Goal: Information Seeking & Learning: Find specific fact

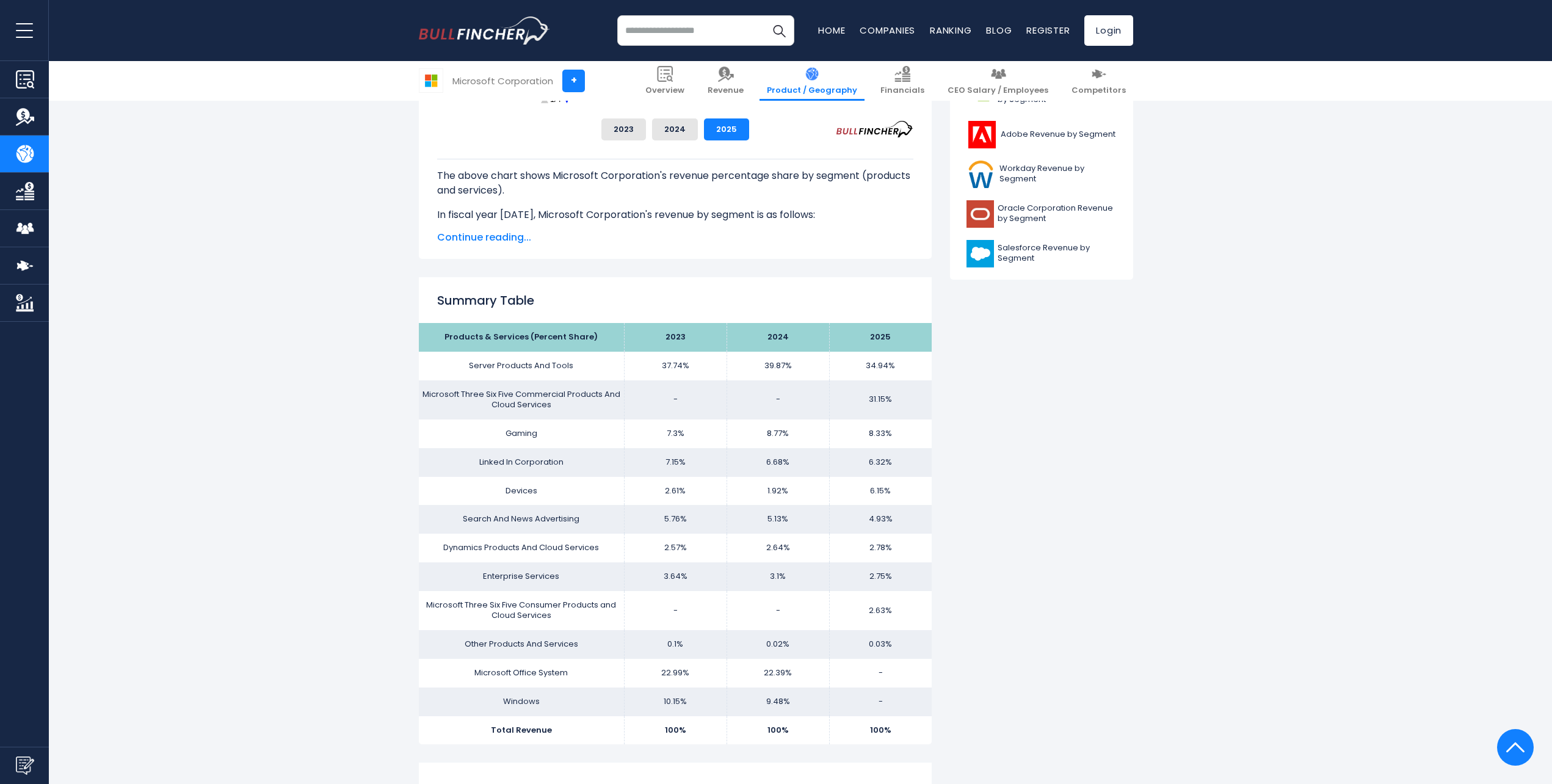
scroll to position [610, 0]
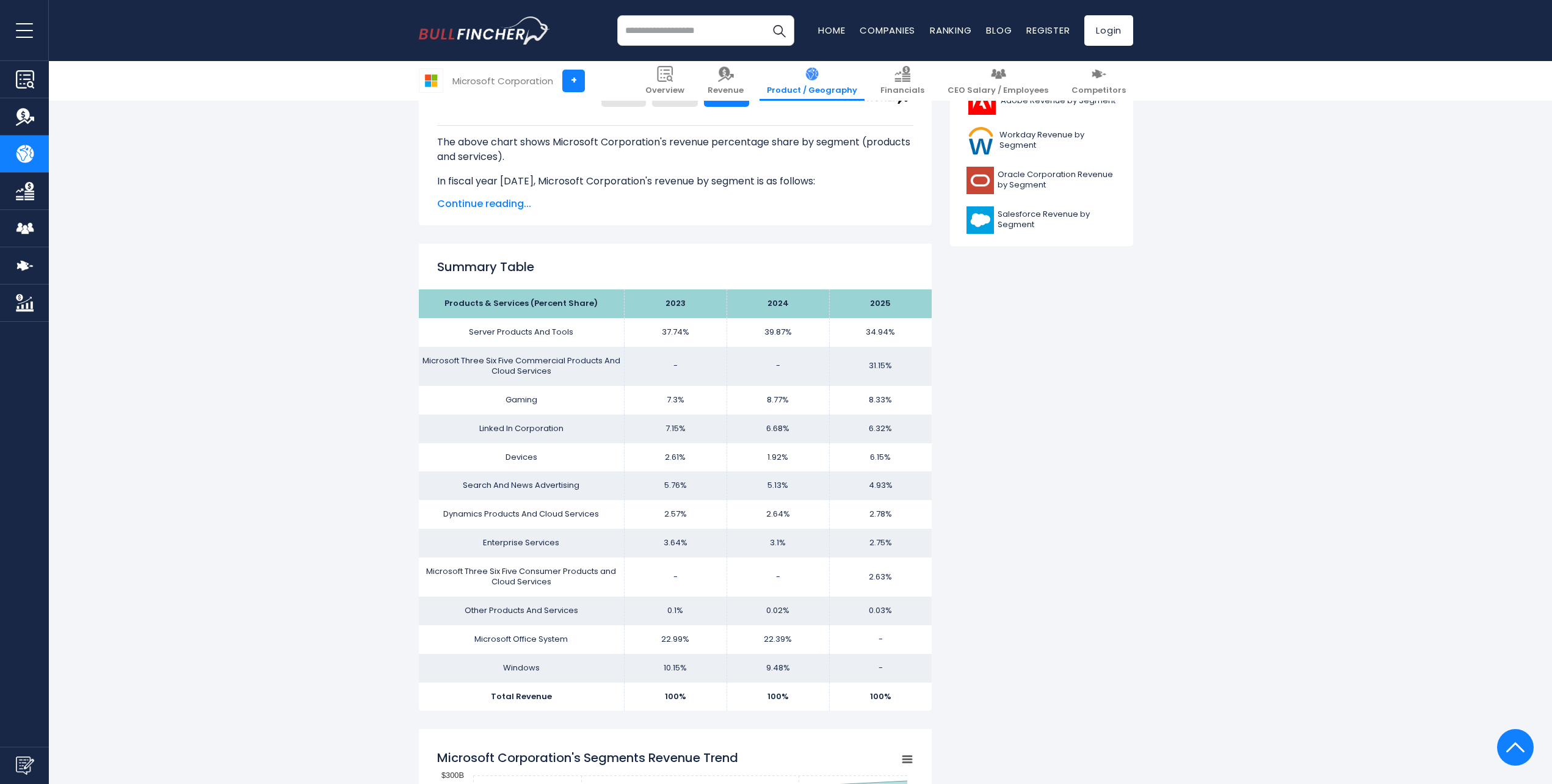
click at [532, 355] on td "Microsoft Three Six Five Commercial Products And Cloud Services" at bounding box center [522, 366] width 205 height 39
click at [853, 358] on td "31.15%" at bounding box center [880, 366] width 102 height 39
drag, startPoint x: 861, startPoint y: 361, endPoint x: 904, endPoint y: 381, distance: 47.4
click at [904, 381] on td "31.15%" at bounding box center [880, 366] width 102 height 39
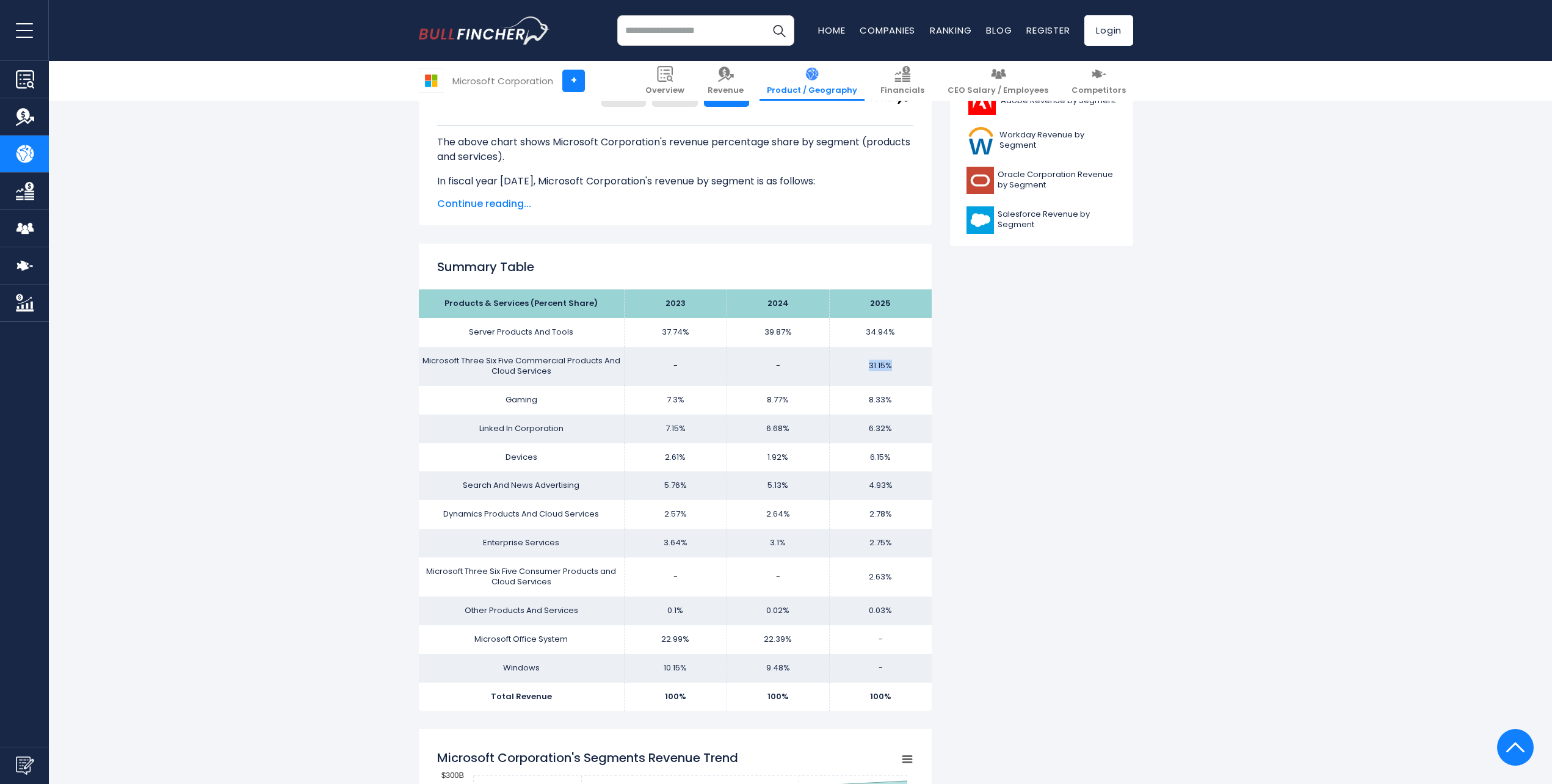
click at [891, 371] on td "31.15%" at bounding box center [880, 366] width 102 height 39
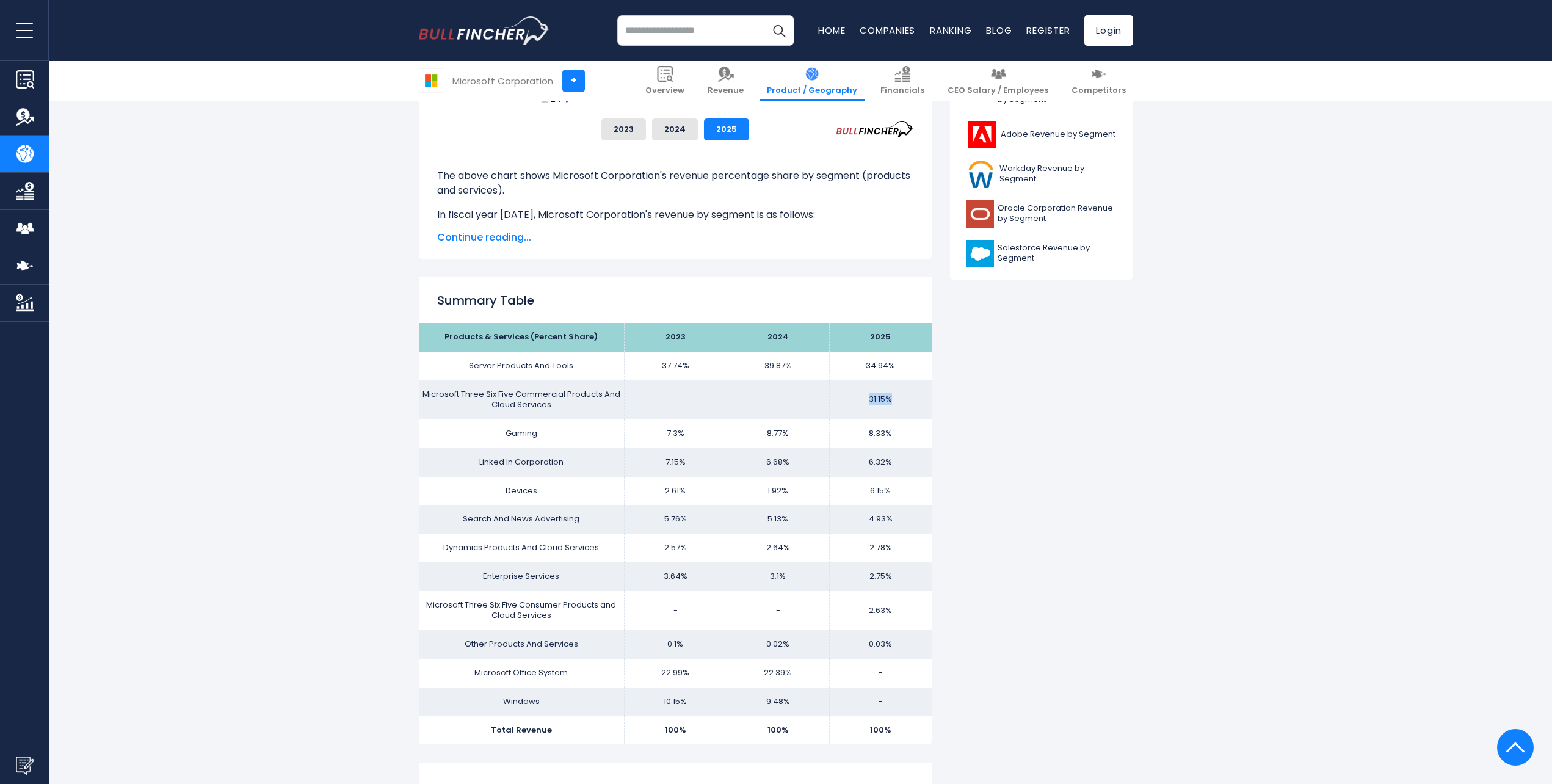
scroll to position [407, 0]
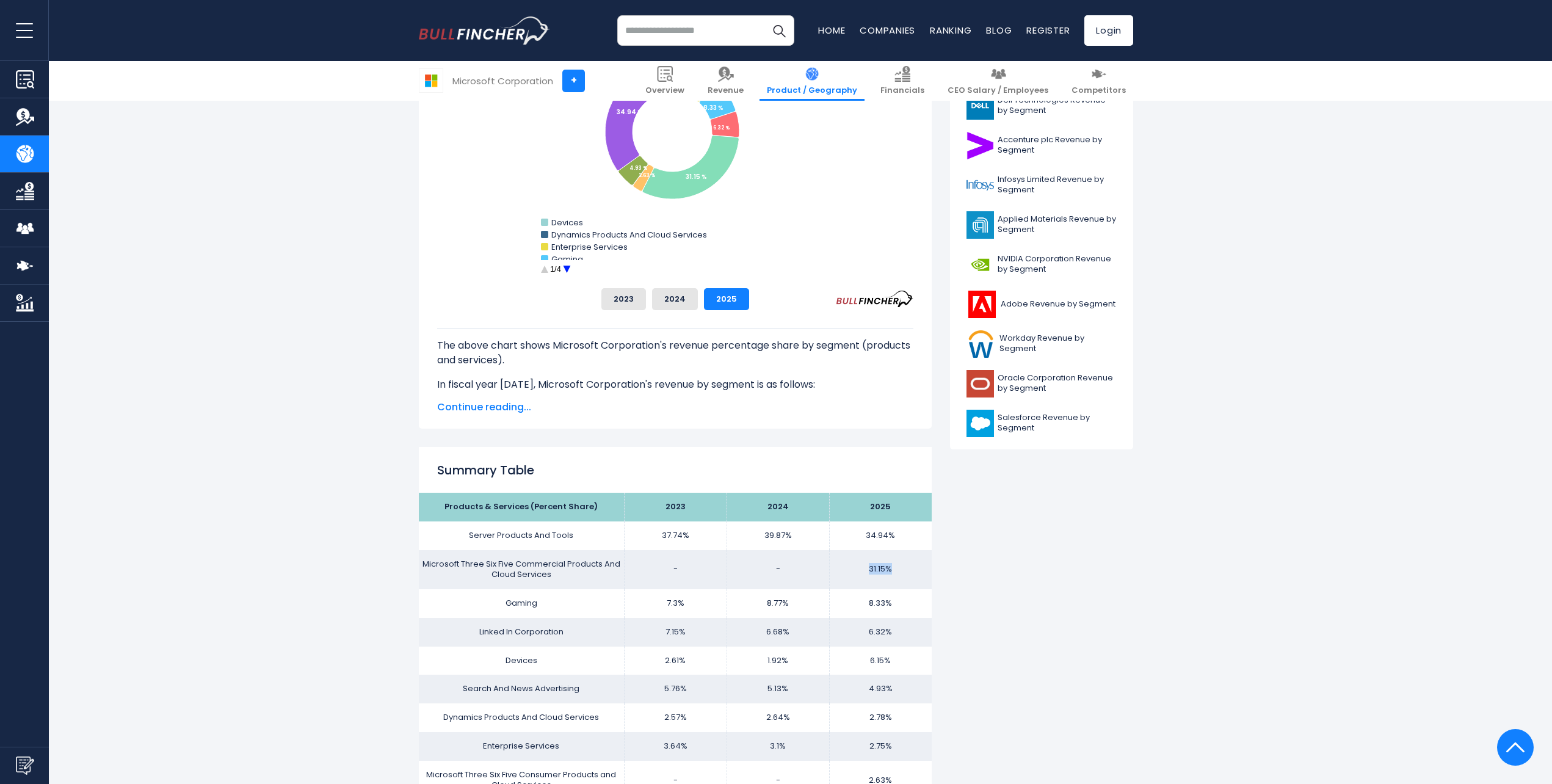
click at [878, 566] on td "31.15%" at bounding box center [880, 570] width 102 height 39
click at [674, 301] on button "2024" at bounding box center [674, 299] width 46 height 22
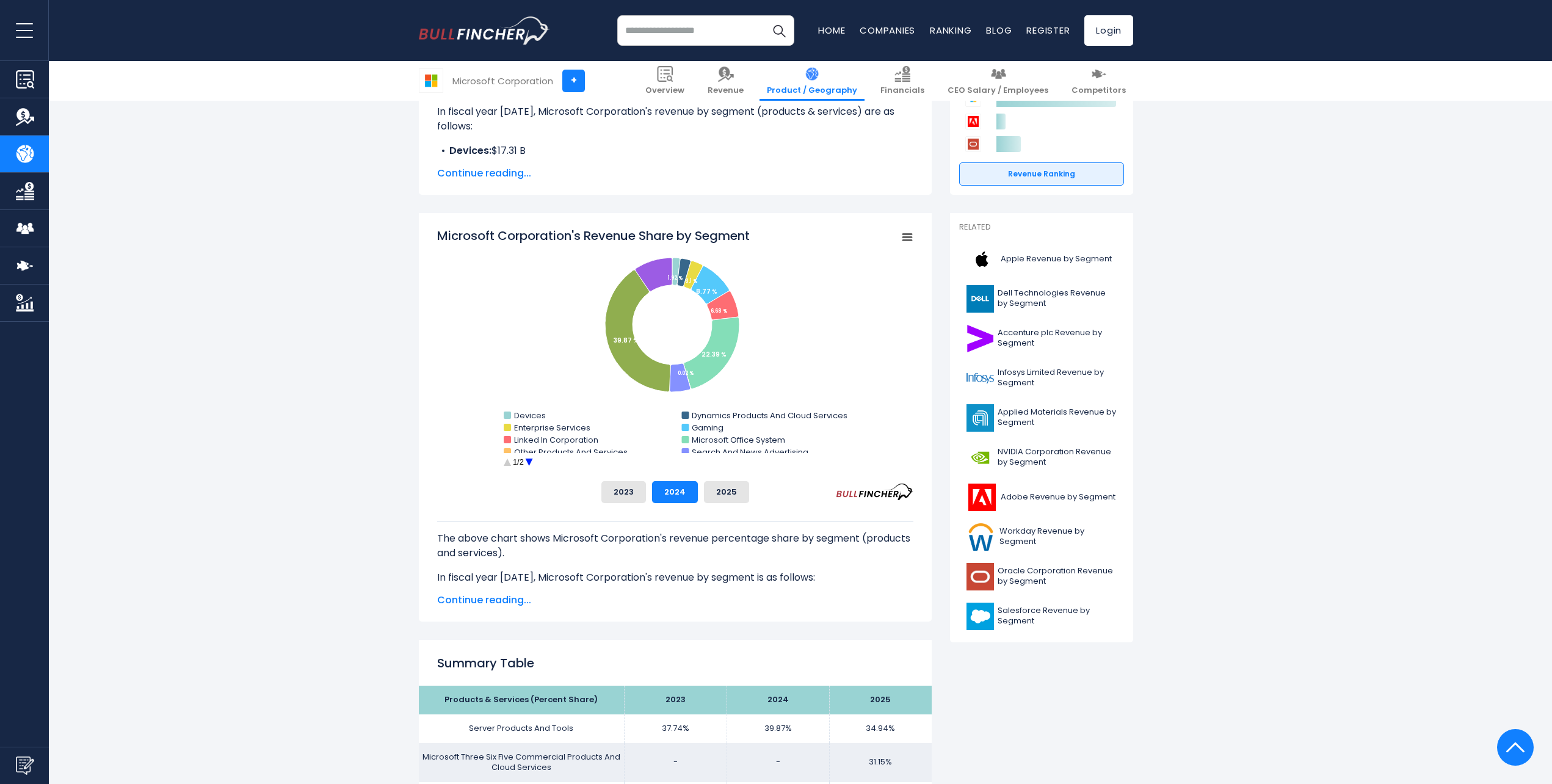
scroll to position [203, 0]
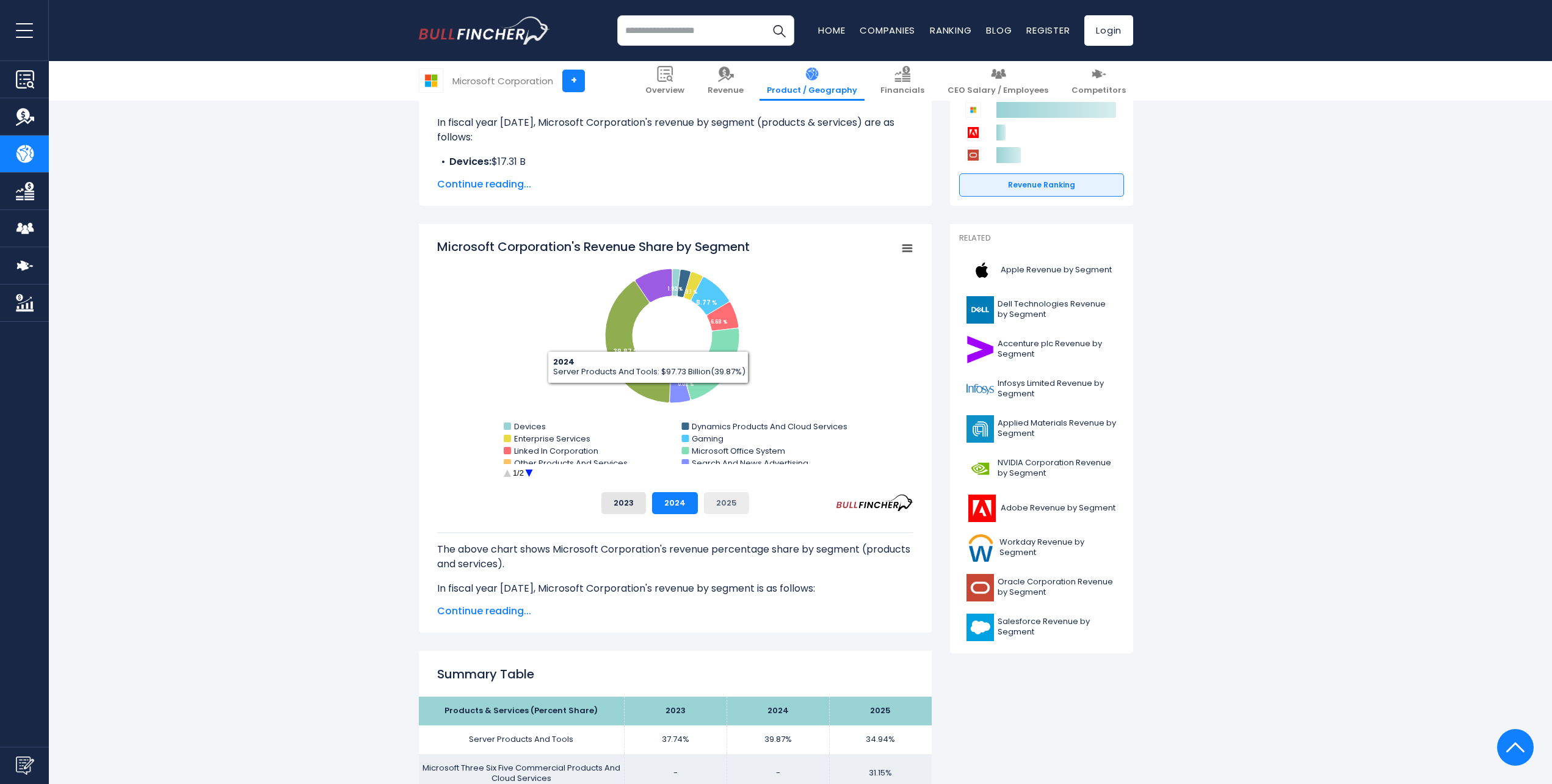
click at [722, 503] on button "2025" at bounding box center [727, 503] width 45 height 22
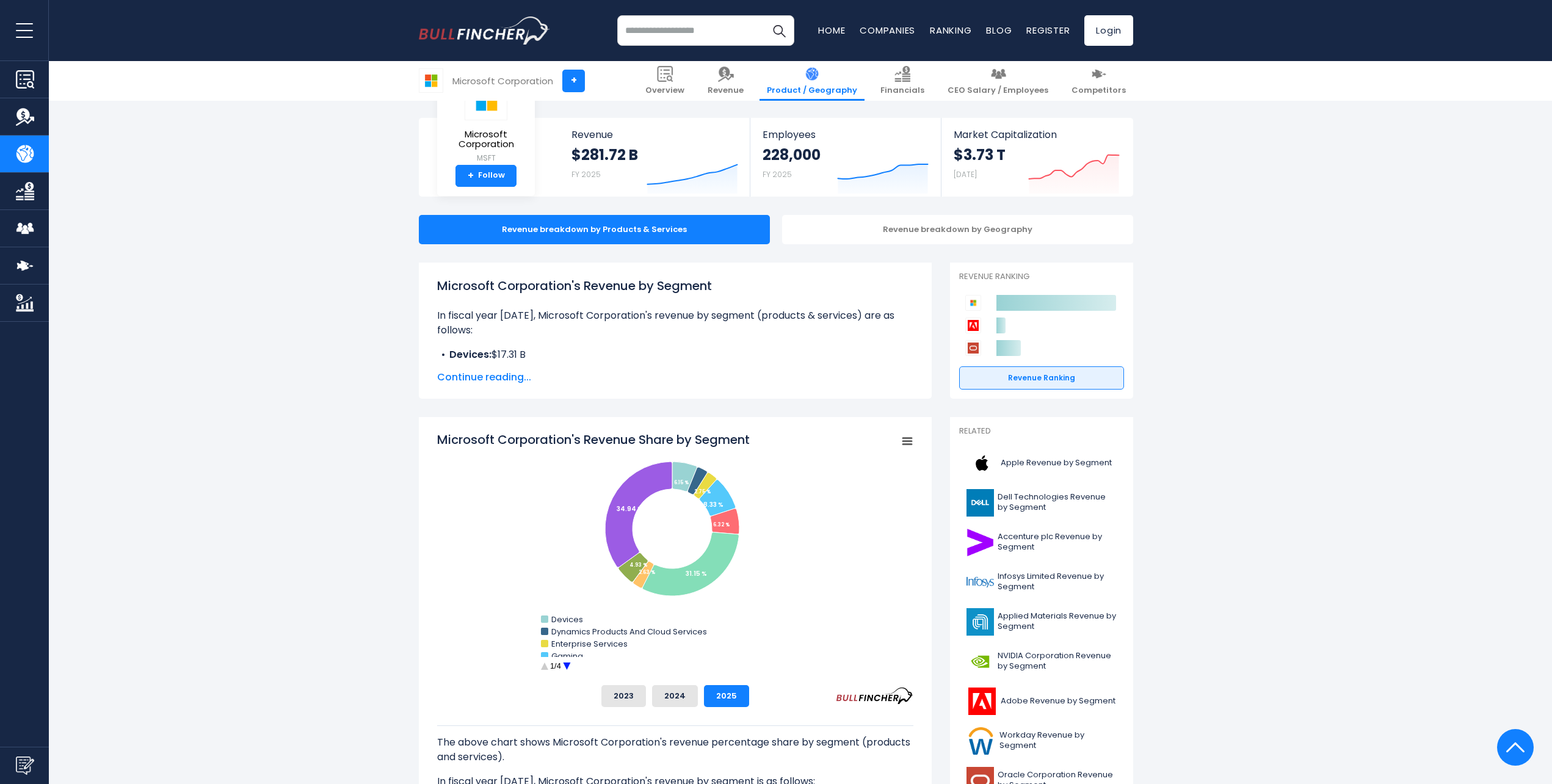
scroll to position [0, 0]
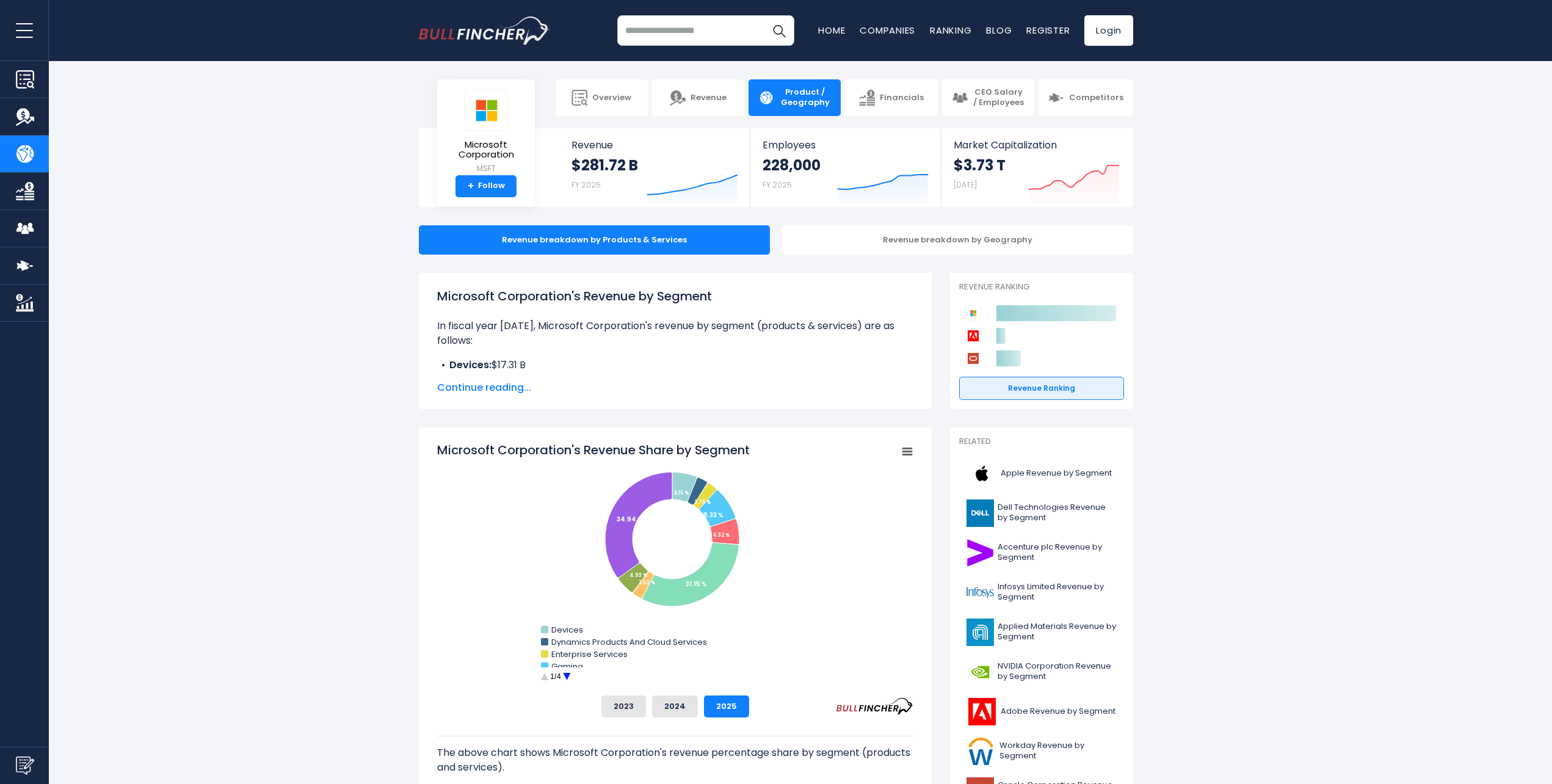
click at [497, 386] on span "Continue reading..." at bounding box center [674, 387] width 476 height 15
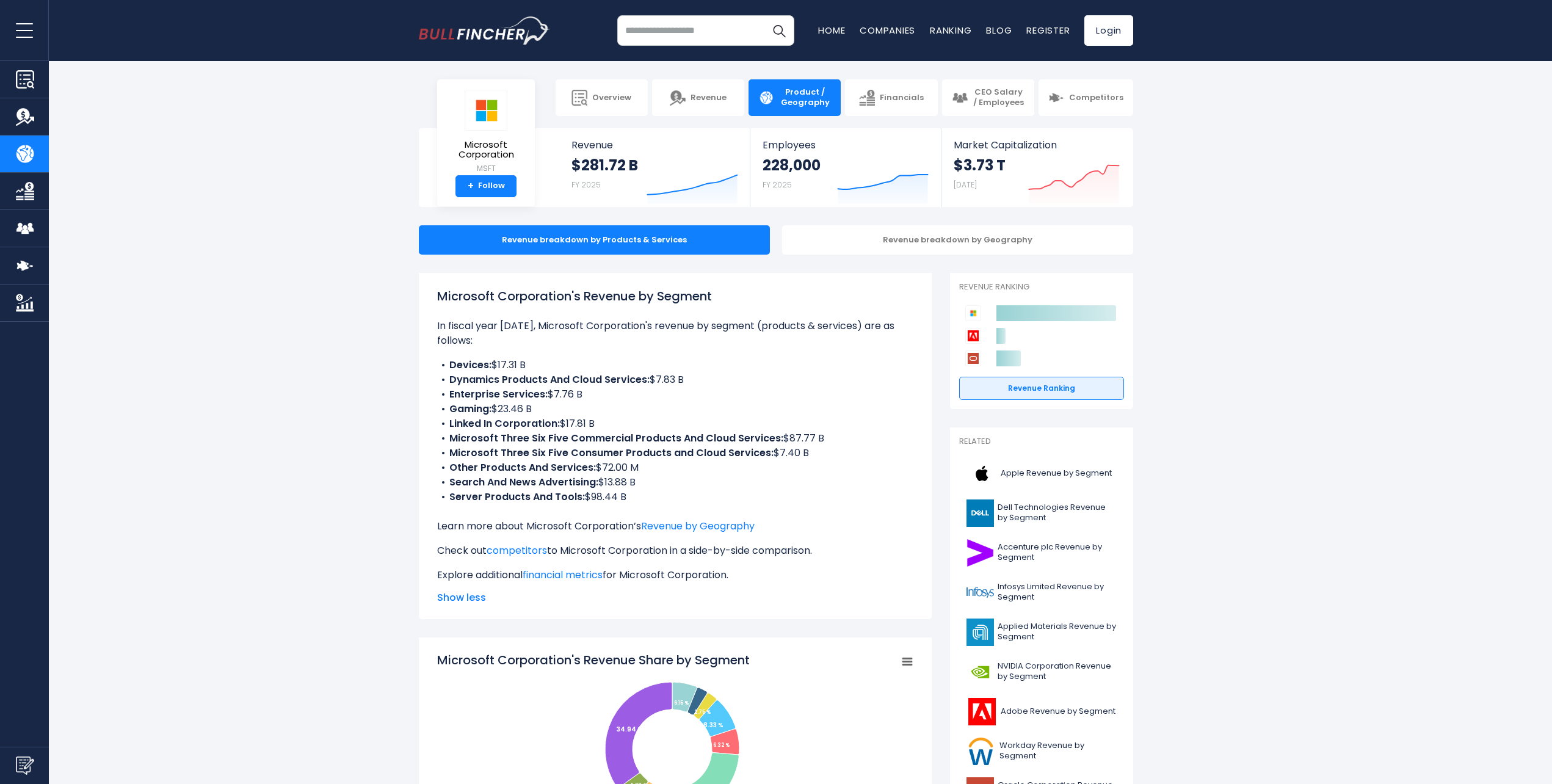
drag, startPoint x: 789, startPoint y: 440, endPoint x: 830, endPoint y: 438, distance: 41.0
click at [830, 438] on li "Microsoft Three Six Five Commercial Products And Cloud Services: $87.77 B" at bounding box center [674, 439] width 476 height 15
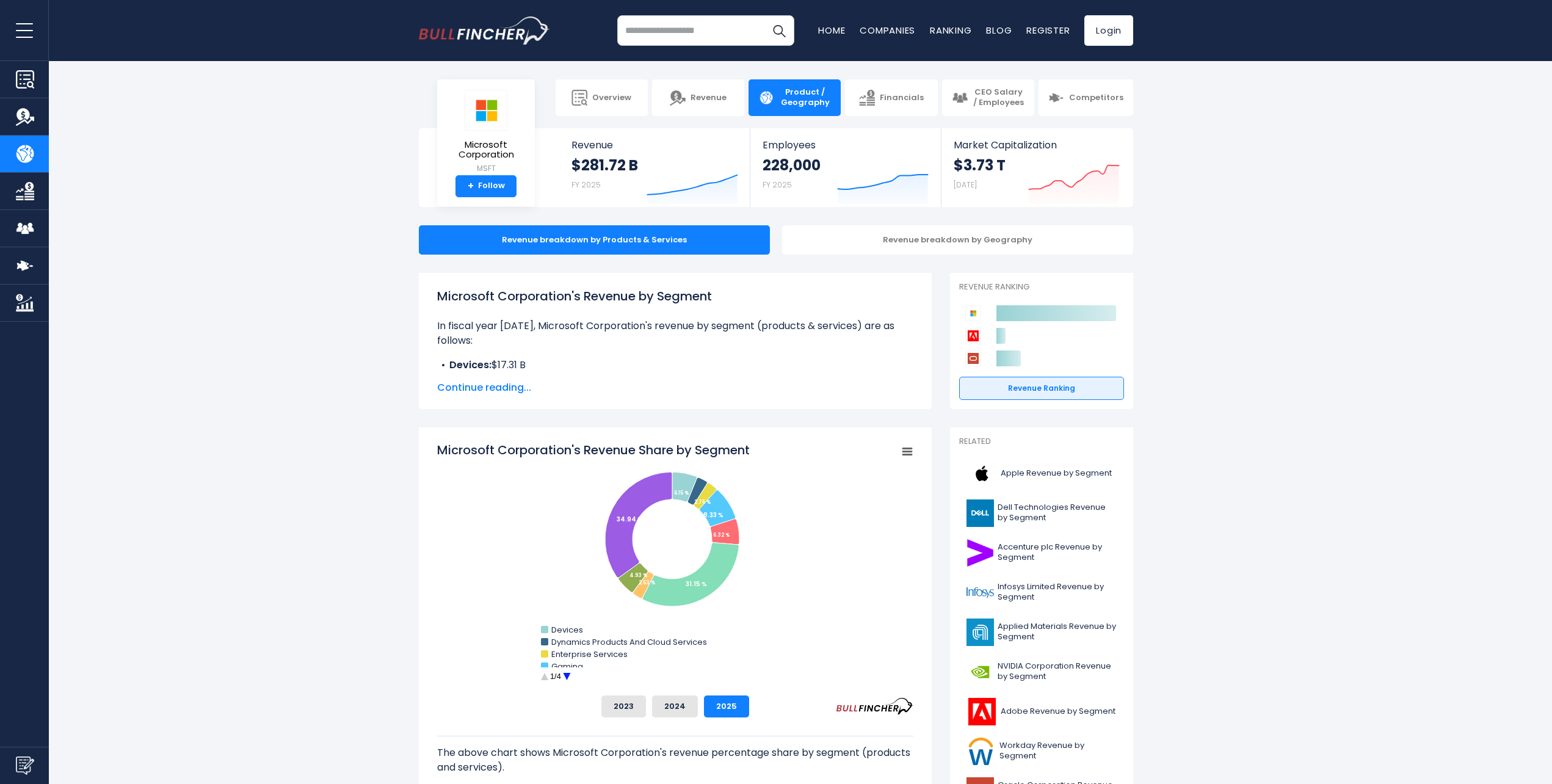
click at [517, 391] on span "Continue reading..." at bounding box center [674, 387] width 476 height 15
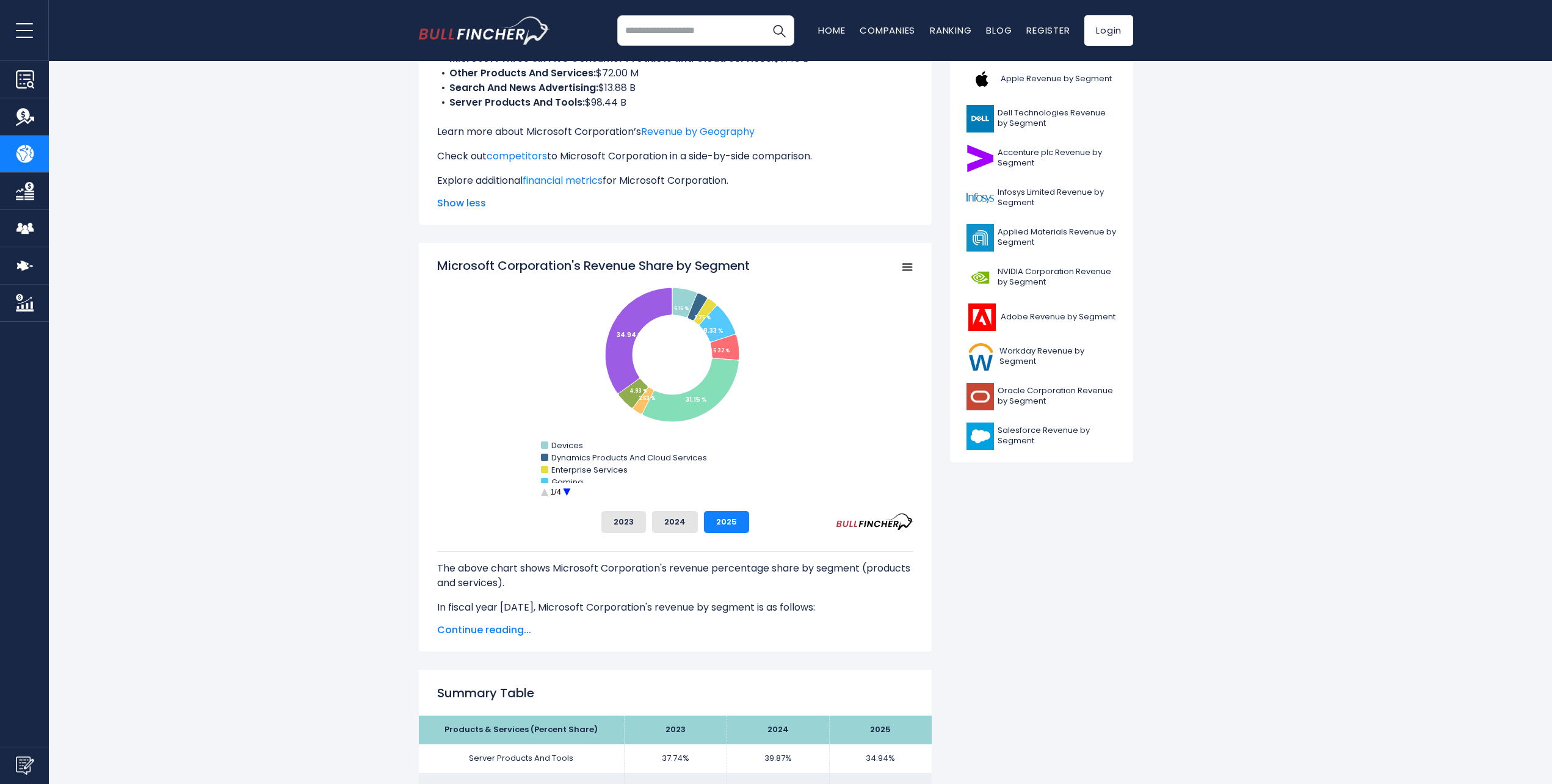
scroll to position [407, 0]
